Goal: Task Accomplishment & Management: Manage account settings

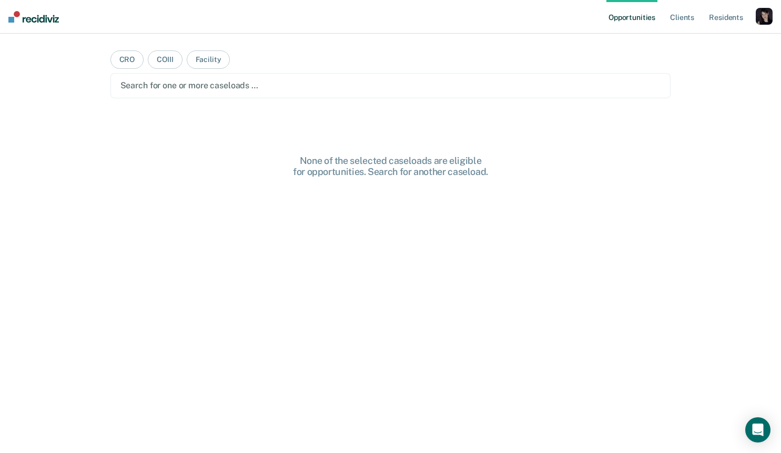
click at [765, 18] on div "button" at bounding box center [764, 16] width 17 height 17
click at [689, 44] on link "Profile" at bounding box center [721, 42] width 85 height 9
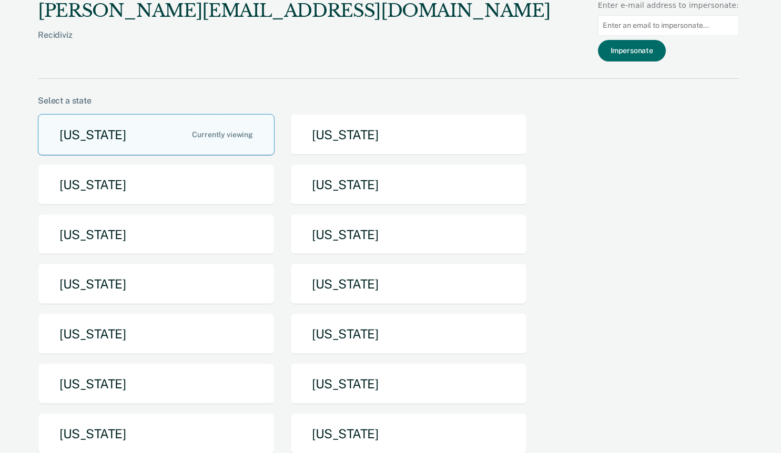
click at [668, 25] on input at bounding box center [668, 25] width 141 height 21
paste input "[EMAIL_ADDRESS][DOMAIN_NAME][US_STATE]"
type input "[EMAIL_ADDRESS][DOMAIN_NAME][US_STATE]"
click at [640, 63] on div "[PERSON_NAME][EMAIL_ADDRESS][DOMAIN_NAME] Recidiviz Enter e-mail address to imp…" at bounding box center [388, 39] width 701 height 79
click at [640, 54] on button "Impersonate" at bounding box center [632, 51] width 68 height 22
